Goal: Task Accomplishment & Management: Use online tool/utility

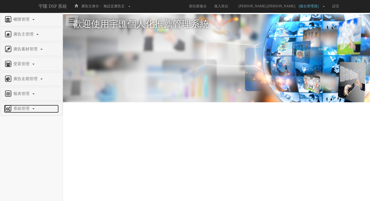
click at [22, 107] on span "系統管理" at bounding box center [22, 108] width 20 height 4
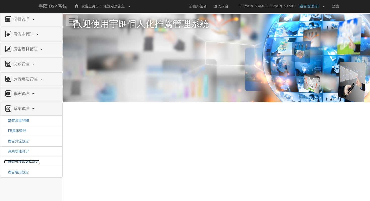
click at [24, 162] on span "媒體可播放版型設定" at bounding box center [21, 162] width 35 height 4
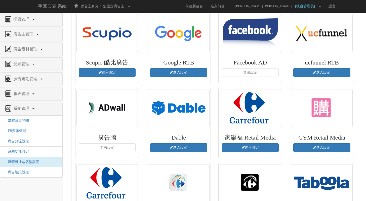
scroll to position [23, 0]
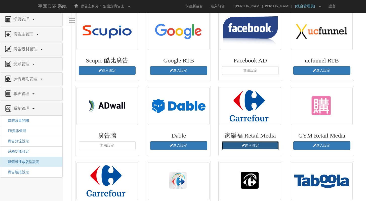
click at [241, 145] on link "進入設定" at bounding box center [250, 145] width 57 height 9
